Goal: Information Seeking & Learning: Check status

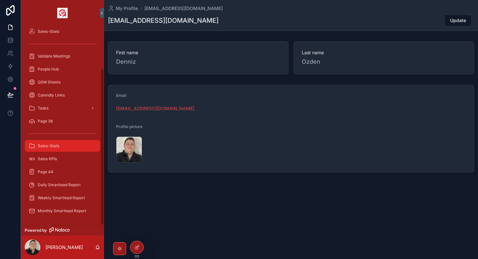
scroll to position [54, 0]
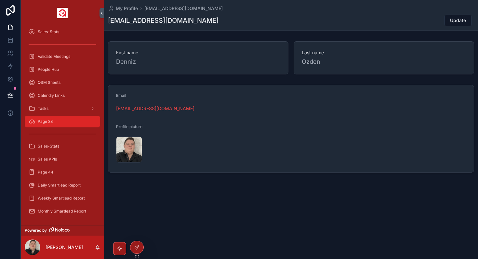
click at [63, 126] on div "Page 38" at bounding box center [63, 121] width 68 height 10
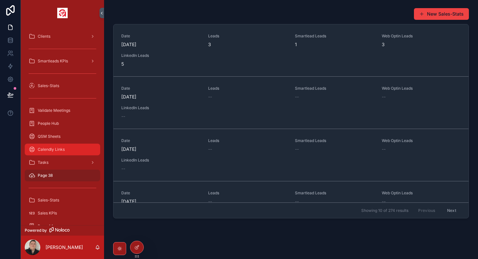
click at [61, 149] on span "Calendly Links" at bounding box center [51, 149] width 27 height 5
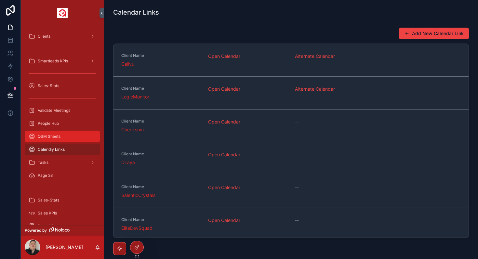
click at [64, 142] on link "QSM Sheets" at bounding box center [62, 137] width 75 height 12
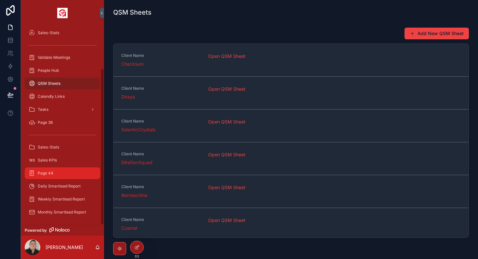
scroll to position [54, 0]
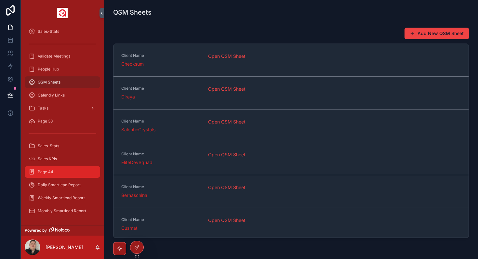
click at [55, 175] on div "Page 44" at bounding box center [63, 172] width 68 height 10
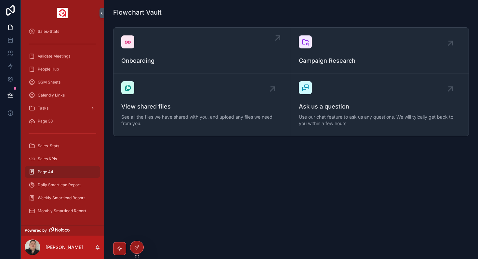
click at [277, 44] on div "scrollable content" at bounding box center [279, 39] width 13 height 13
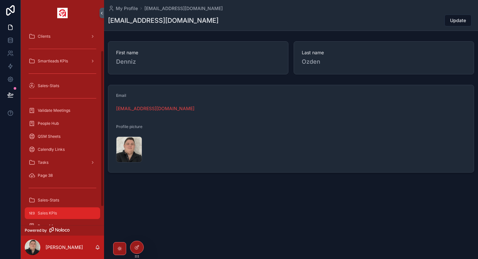
scroll to position [54, 0]
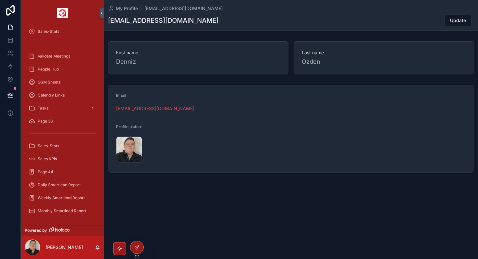
click at [74, 179] on div "Daily Smartlead Report" at bounding box center [62, 185] width 83 height 13
click at [73, 189] on div "Daily Smartlead Report" at bounding box center [63, 185] width 68 height 10
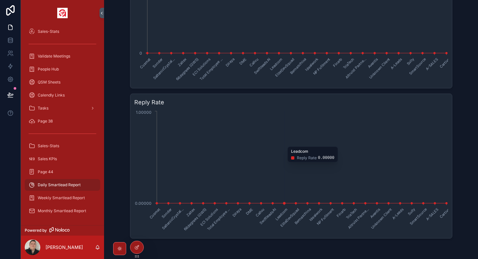
scroll to position [458, 0]
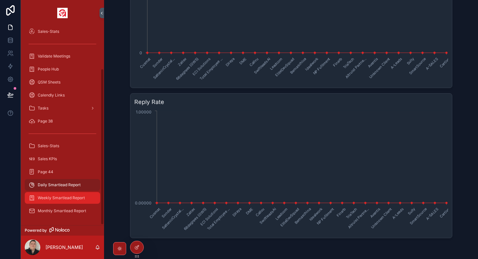
click at [41, 197] on span "Weekly Smartlead Report" at bounding box center [61, 197] width 47 height 5
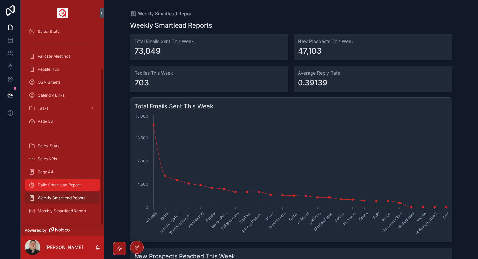
click at [63, 184] on span "Daily Smartlead Report" at bounding box center [59, 184] width 43 height 5
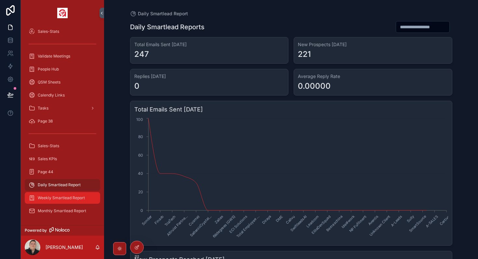
click at [59, 203] on div "Weekly Smartlead Report" at bounding box center [63, 198] width 68 height 10
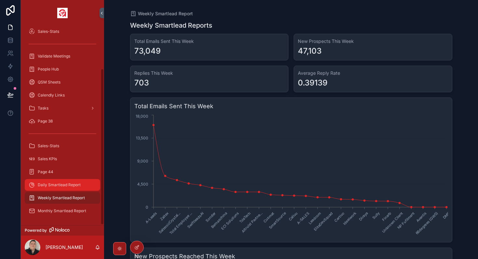
click at [55, 190] on div "Daily Smartlead Report" at bounding box center [63, 185] width 68 height 10
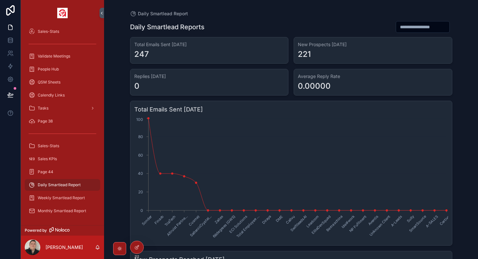
click at [427, 29] on input "scrollable content" at bounding box center [422, 26] width 53 height 9
type input "**********"
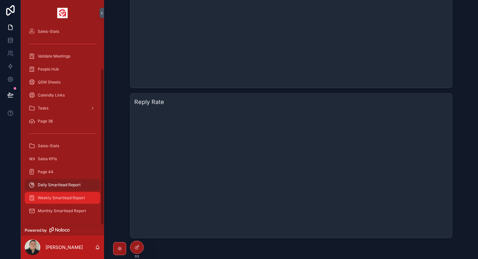
click at [70, 196] on span "Weekly Smartlead Report" at bounding box center [61, 197] width 47 height 5
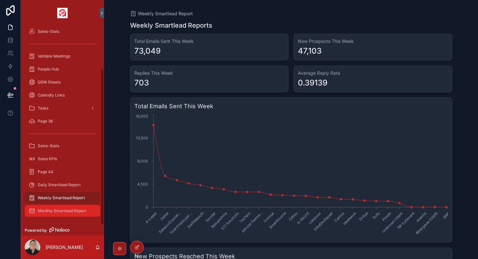
click at [53, 210] on span "Monthly Smartlead Report" at bounding box center [62, 210] width 48 height 5
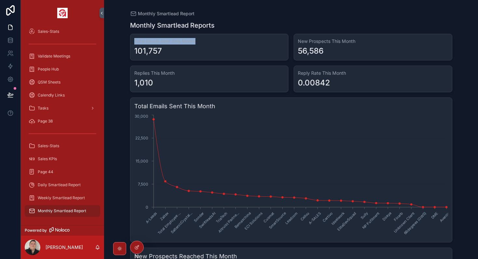
drag, startPoint x: 135, startPoint y: 42, endPoint x: 197, endPoint y: 45, distance: 62.2
click at [197, 45] on div "Total Emails Sent This Month 101,757" at bounding box center [209, 47] width 159 height 27
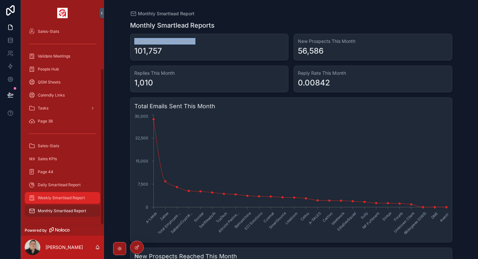
click at [70, 197] on span "Weekly Smartlead Report" at bounding box center [61, 197] width 47 height 5
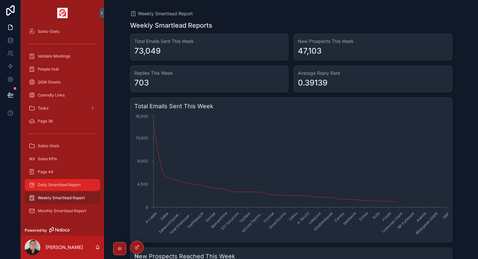
click at [74, 188] on div "Daily Smartlead Report" at bounding box center [63, 185] width 68 height 10
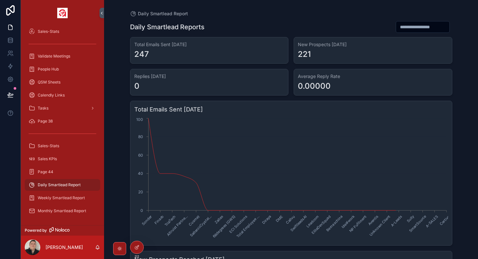
click at [421, 27] on input "scrollable content" at bounding box center [422, 26] width 53 height 9
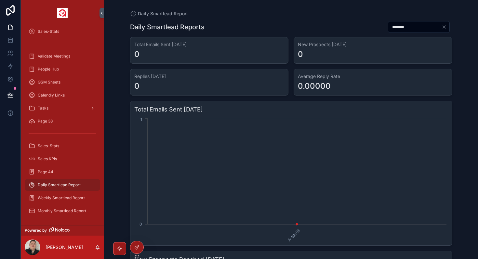
click at [410, 26] on input "*******" at bounding box center [414, 26] width 53 height 9
type input "*"
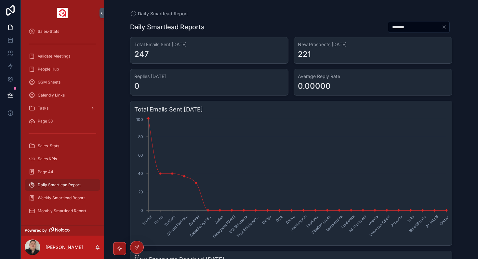
type input "*******"
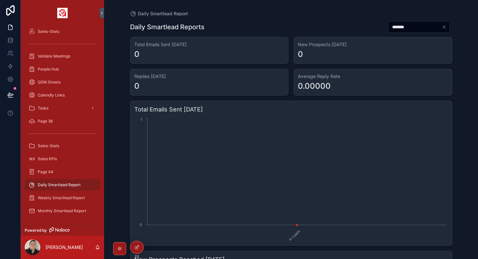
click at [445, 28] on icon "Clear" at bounding box center [444, 26] width 5 height 5
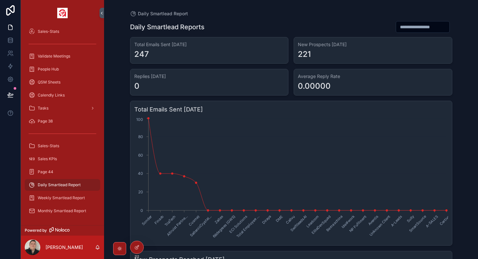
click at [416, 26] on input "scrollable content" at bounding box center [422, 26] width 53 height 9
type input "******"
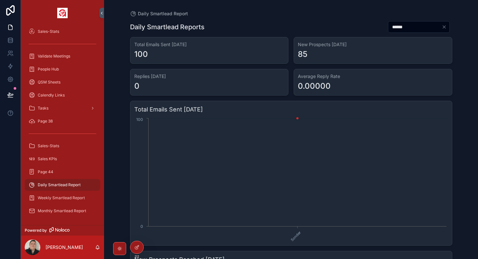
click at [142, 59] on div "100" at bounding box center [141, 54] width 14 height 10
click at [299, 54] on div "85" at bounding box center [302, 54] width 9 height 10
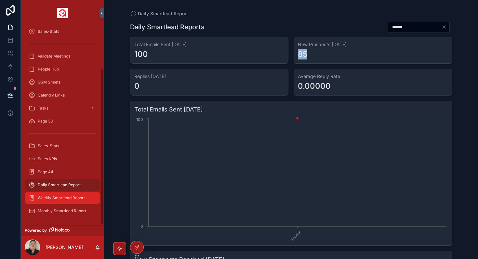
click at [67, 200] on span "Weekly Smartlead Report" at bounding box center [61, 197] width 47 height 5
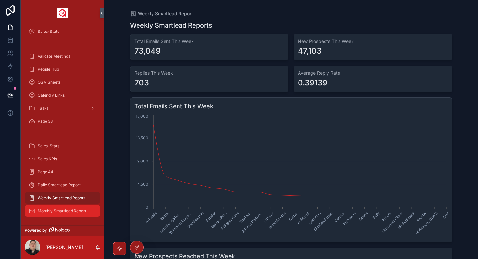
click at [72, 214] on div "Monthly Smartlead Report" at bounding box center [63, 211] width 68 height 10
